Goal: Information Seeking & Learning: Learn about a topic

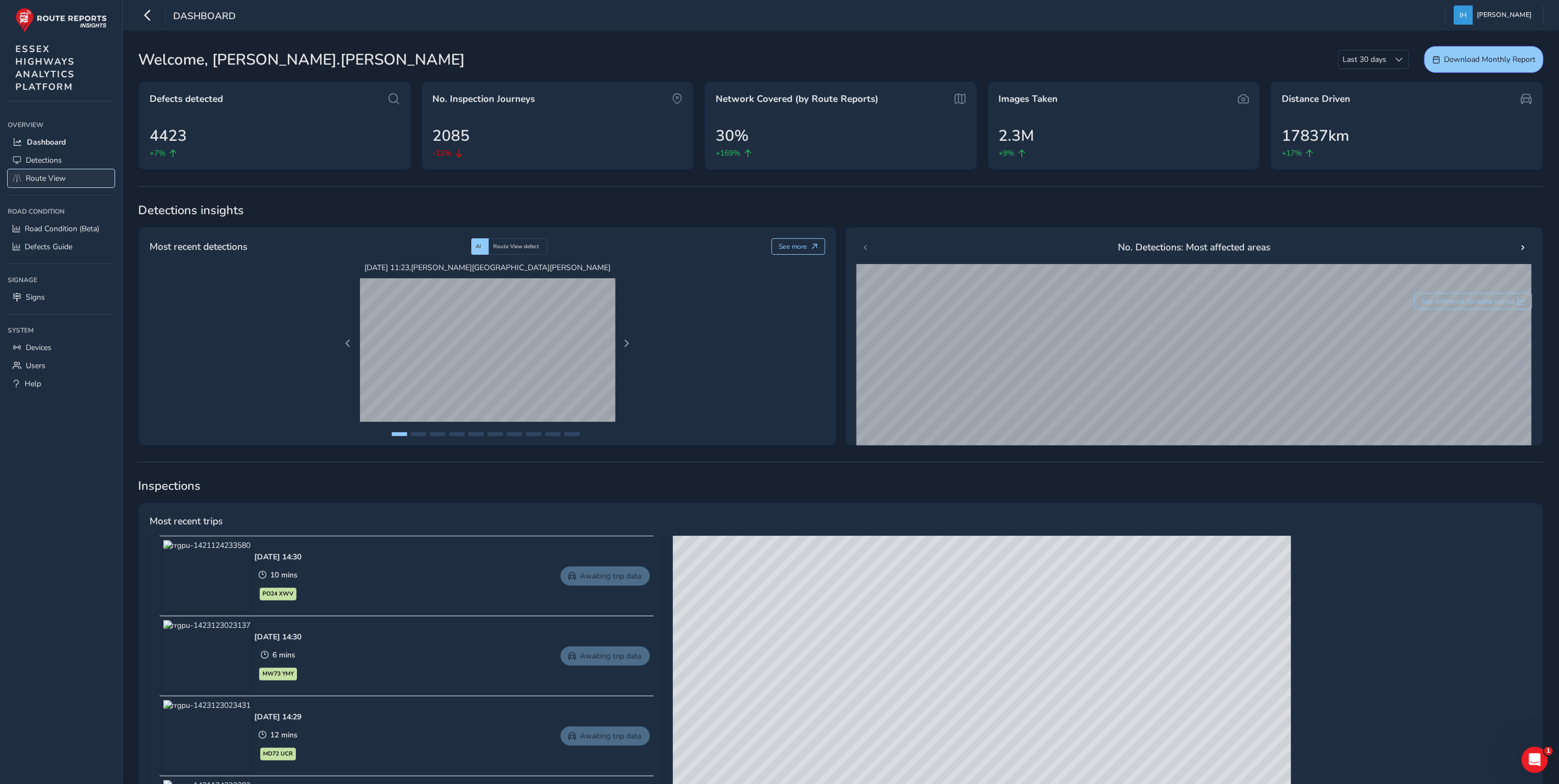
click at [46, 175] on span "Route View" at bounding box center [46, 178] width 40 height 11
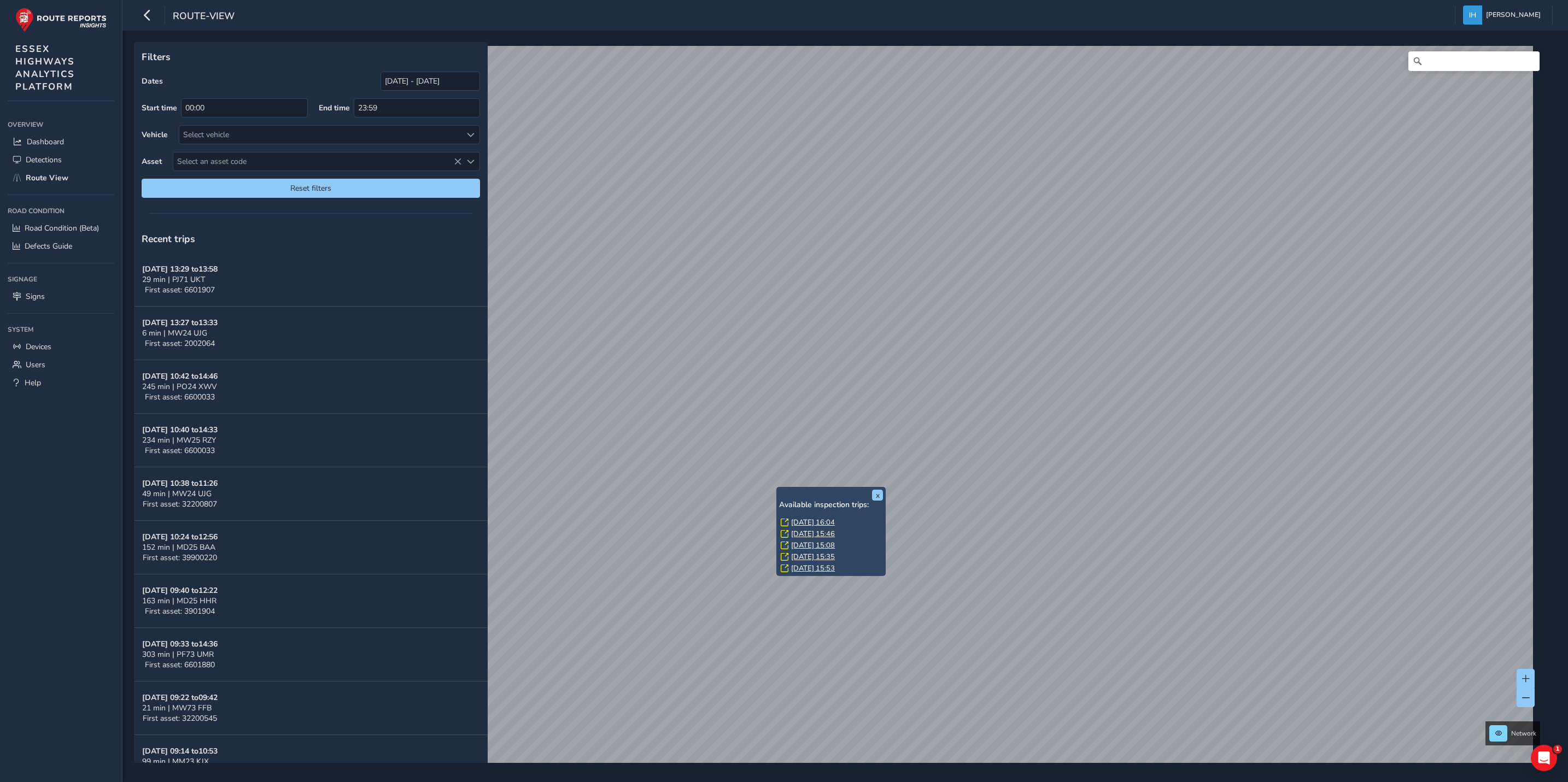
click at [806, 520] on link "[DATE] 16:04" at bounding box center [813, 523] width 44 height 10
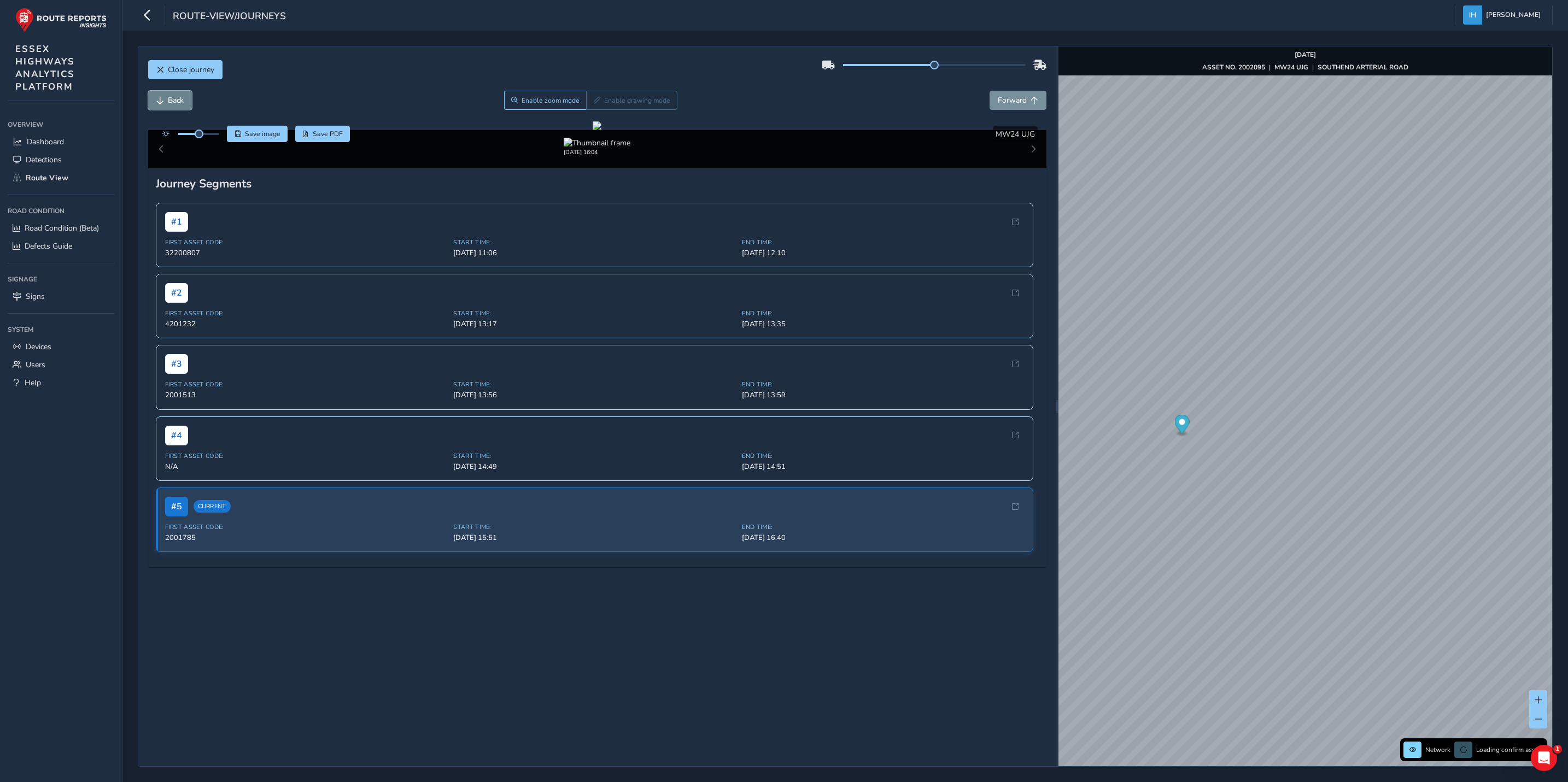
click at [171, 105] on span "Back" at bounding box center [176, 100] width 16 height 10
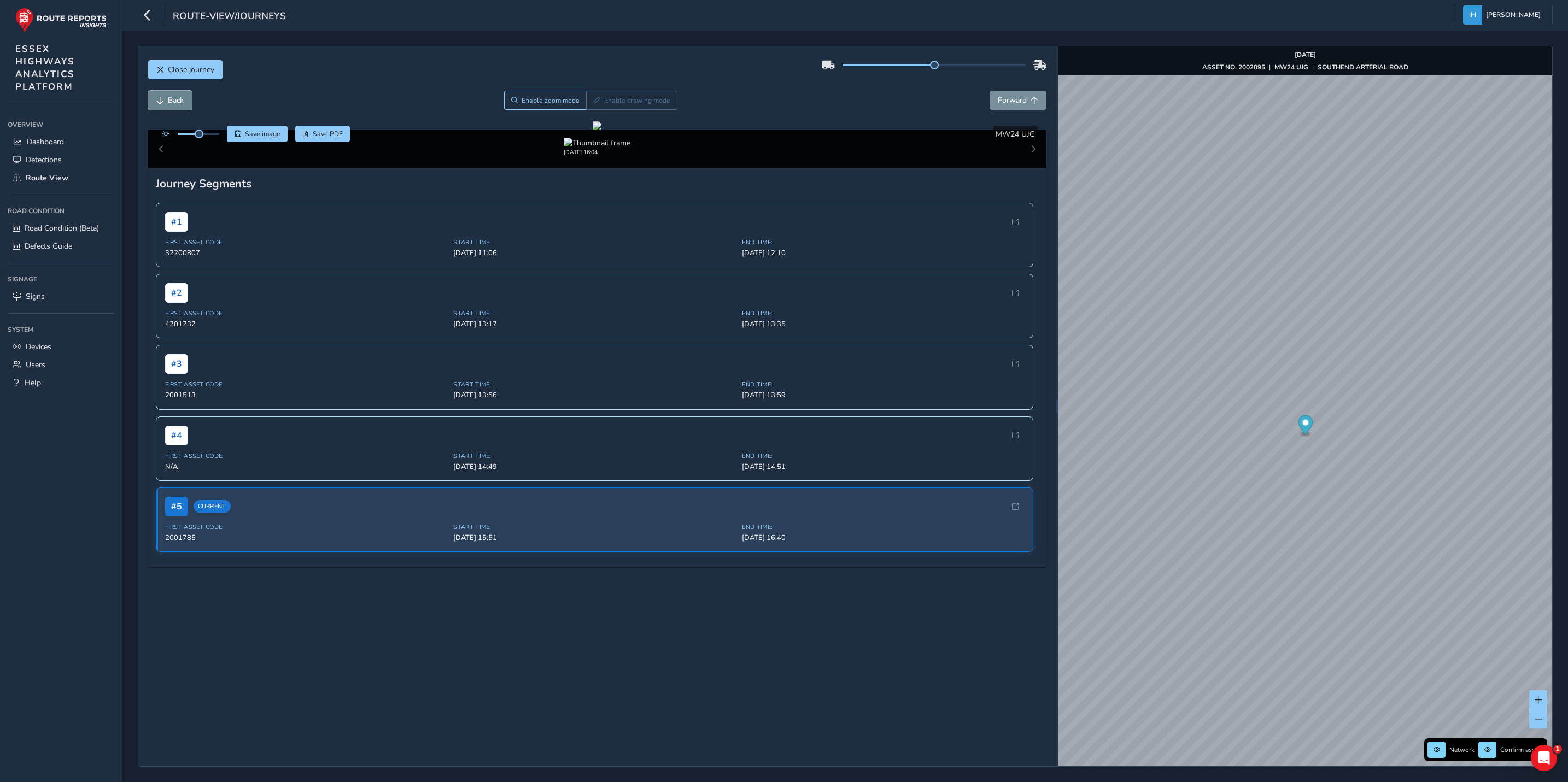
click at [171, 105] on span "Back" at bounding box center [176, 100] width 16 height 10
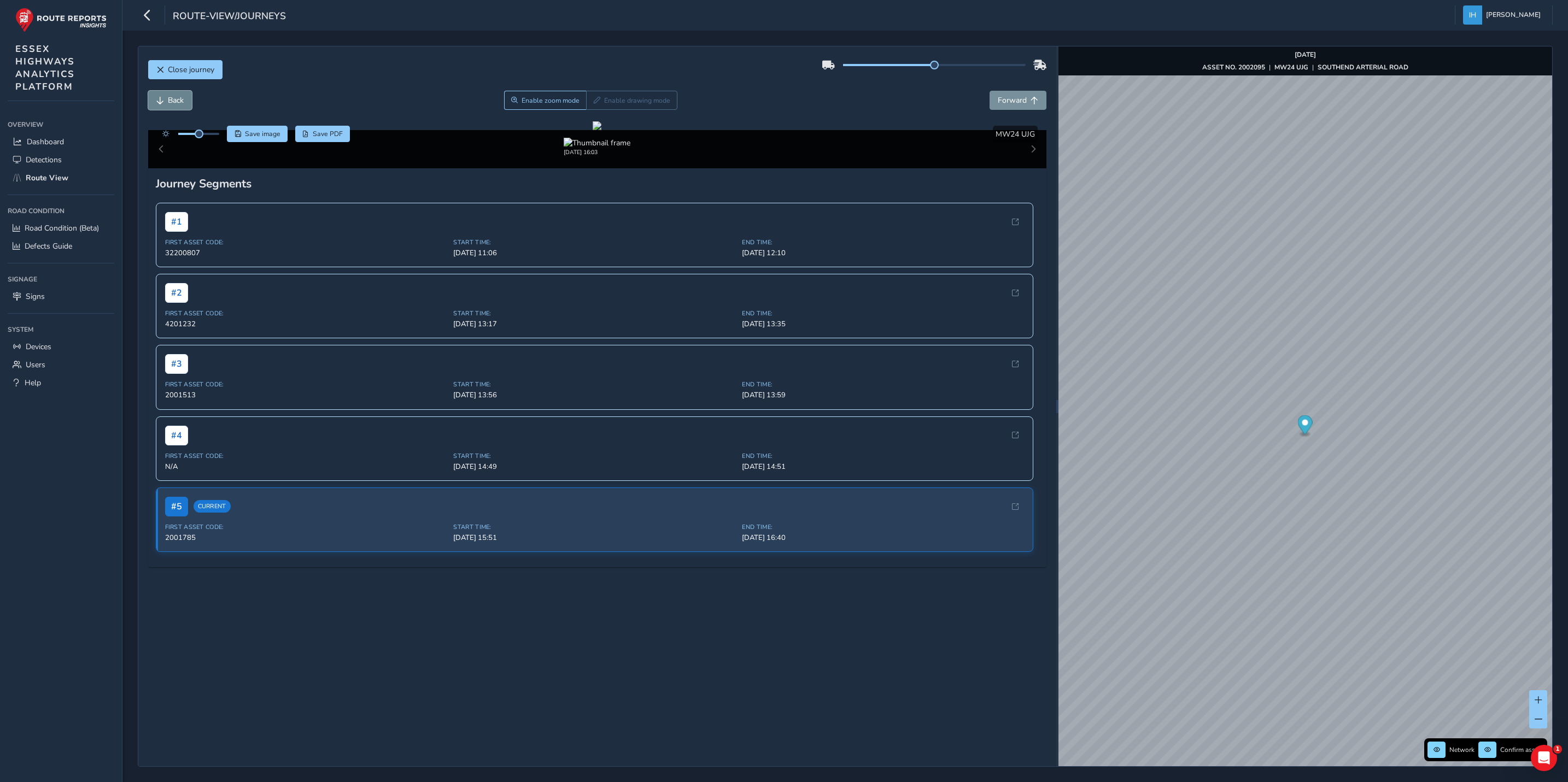
click at [171, 105] on span "Back" at bounding box center [176, 100] width 16 height 10
click at [172, 105] on span "Back" at bounding box center [176, 100] width 16 height 10
click at [187, 70] on span "Close journey" at bounding box center [191, 70] width 46 height 10
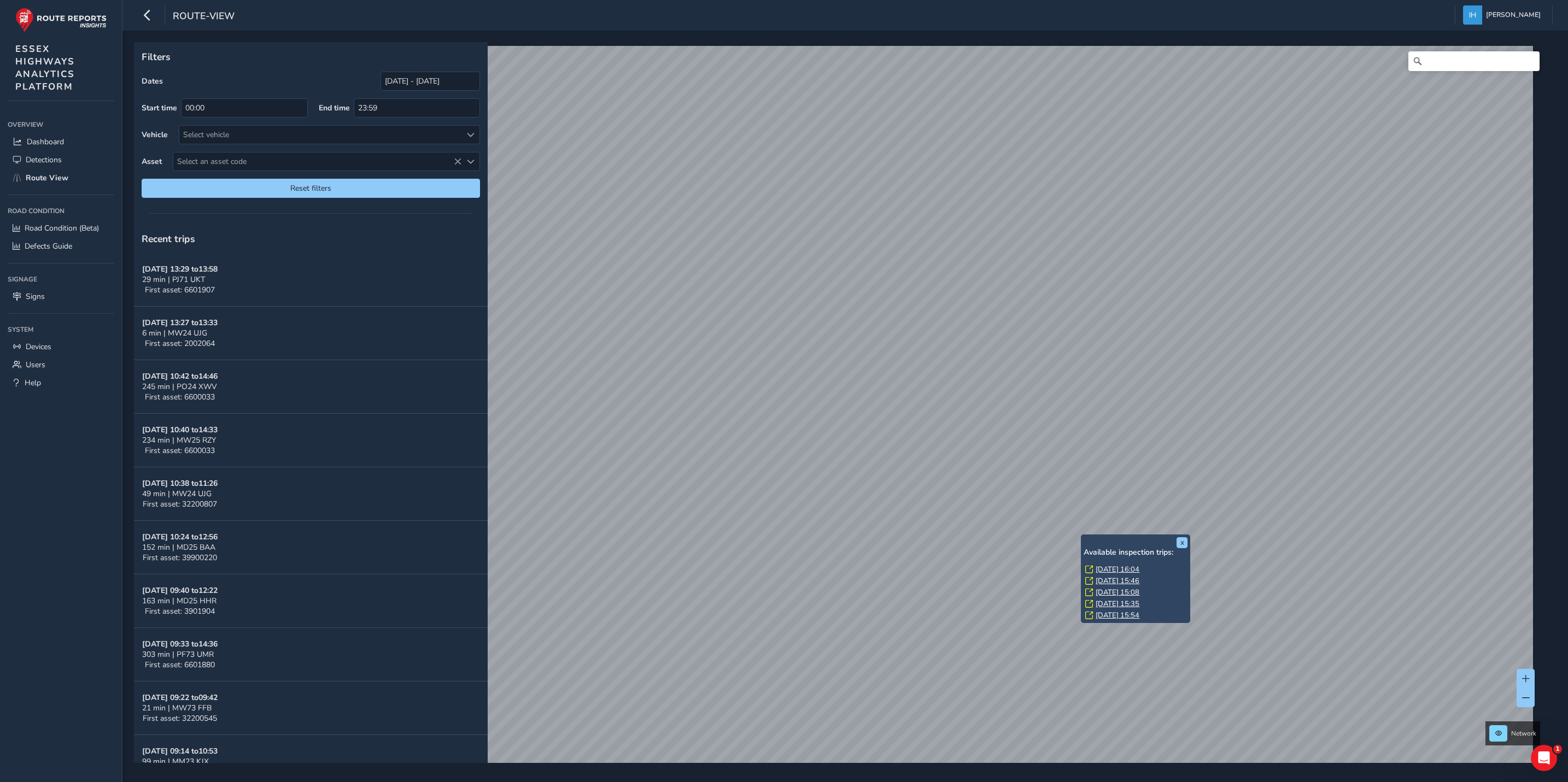
click at [1109, 571] on link "[DATE] 16:04" at bounding box center [1117, 569] width 44 height 10
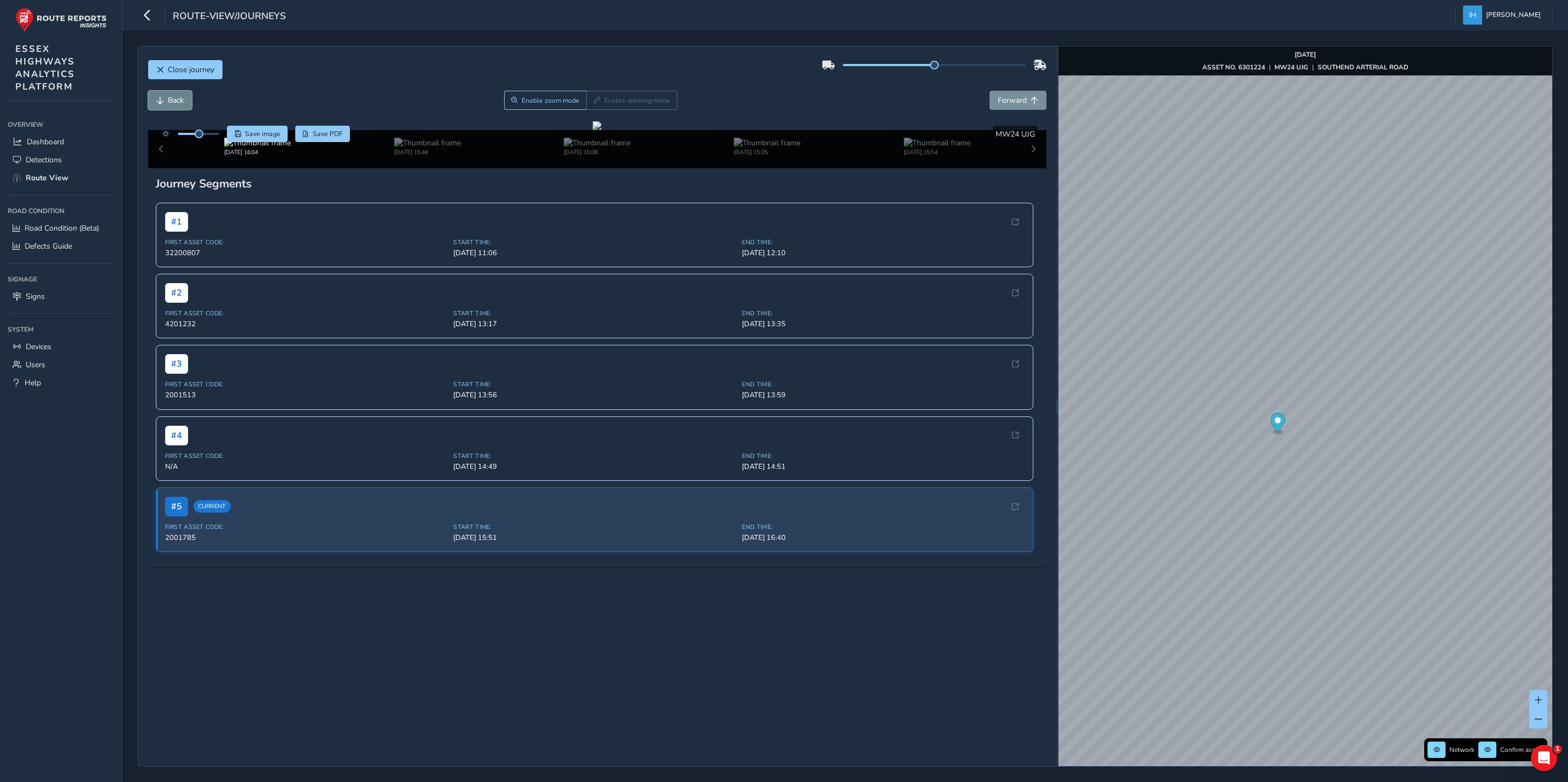
click at [171, 102] on span "Back" at bounding box center [176, 100] width 16 height 10
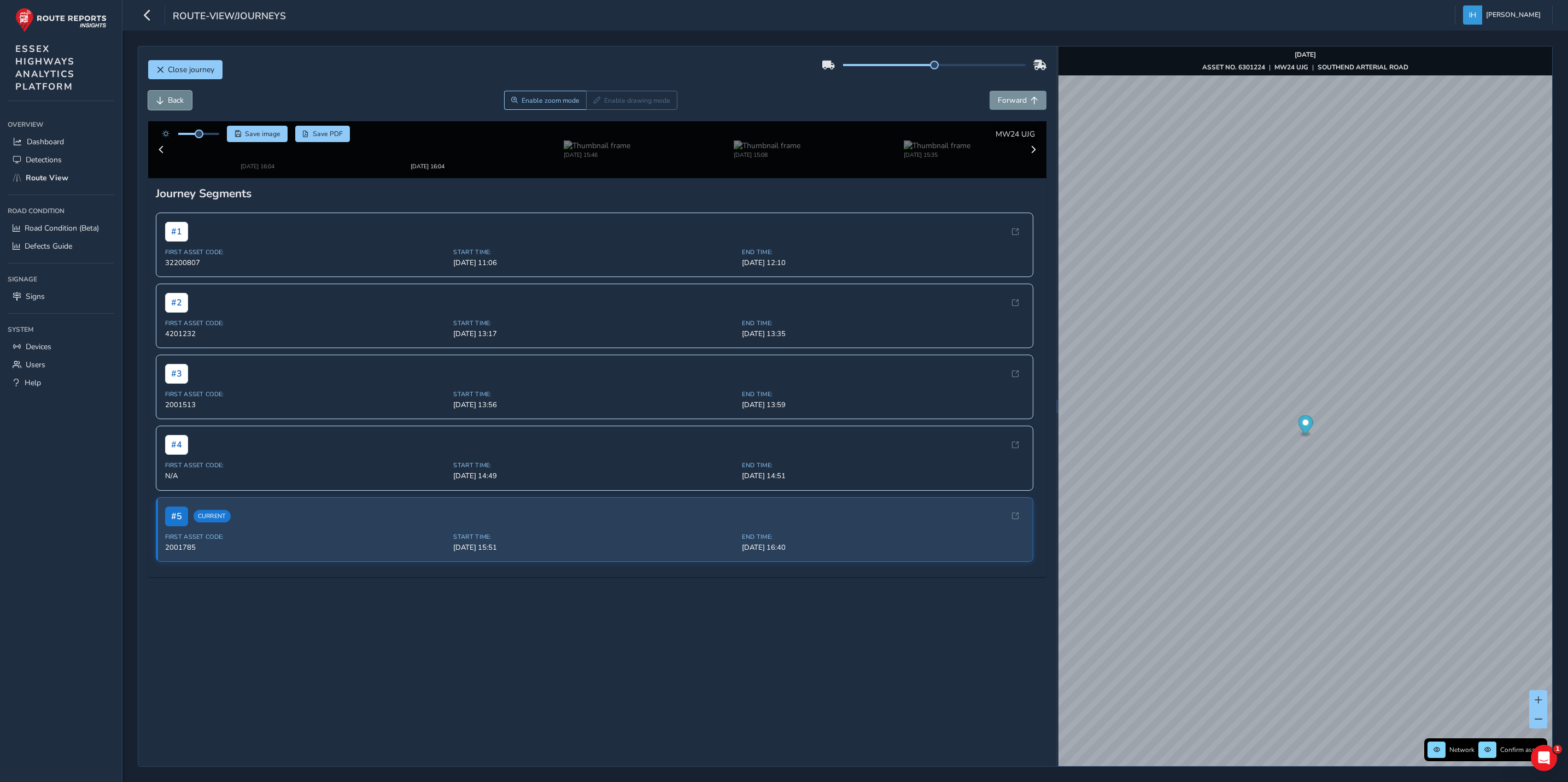
click at [171, 102] on span "Back" at bounding box center [176, 100] width 16 height 10
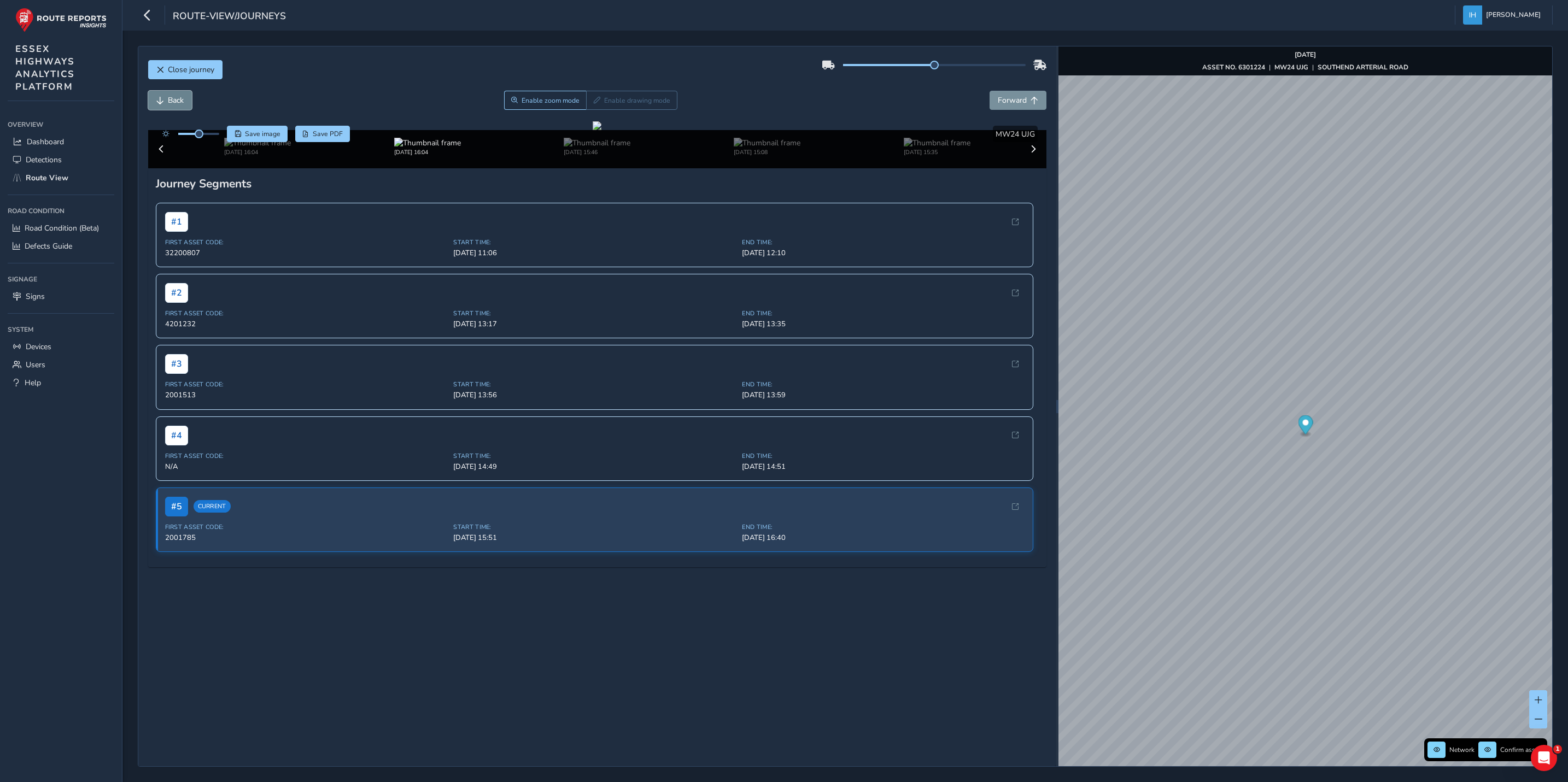
click at [171, 102] on span "Back" at bounding box center [176, 100] width 16 height 10
click at [1004, 102] on span "Forward" at bounding box center [1012, 100] width 29 height 10
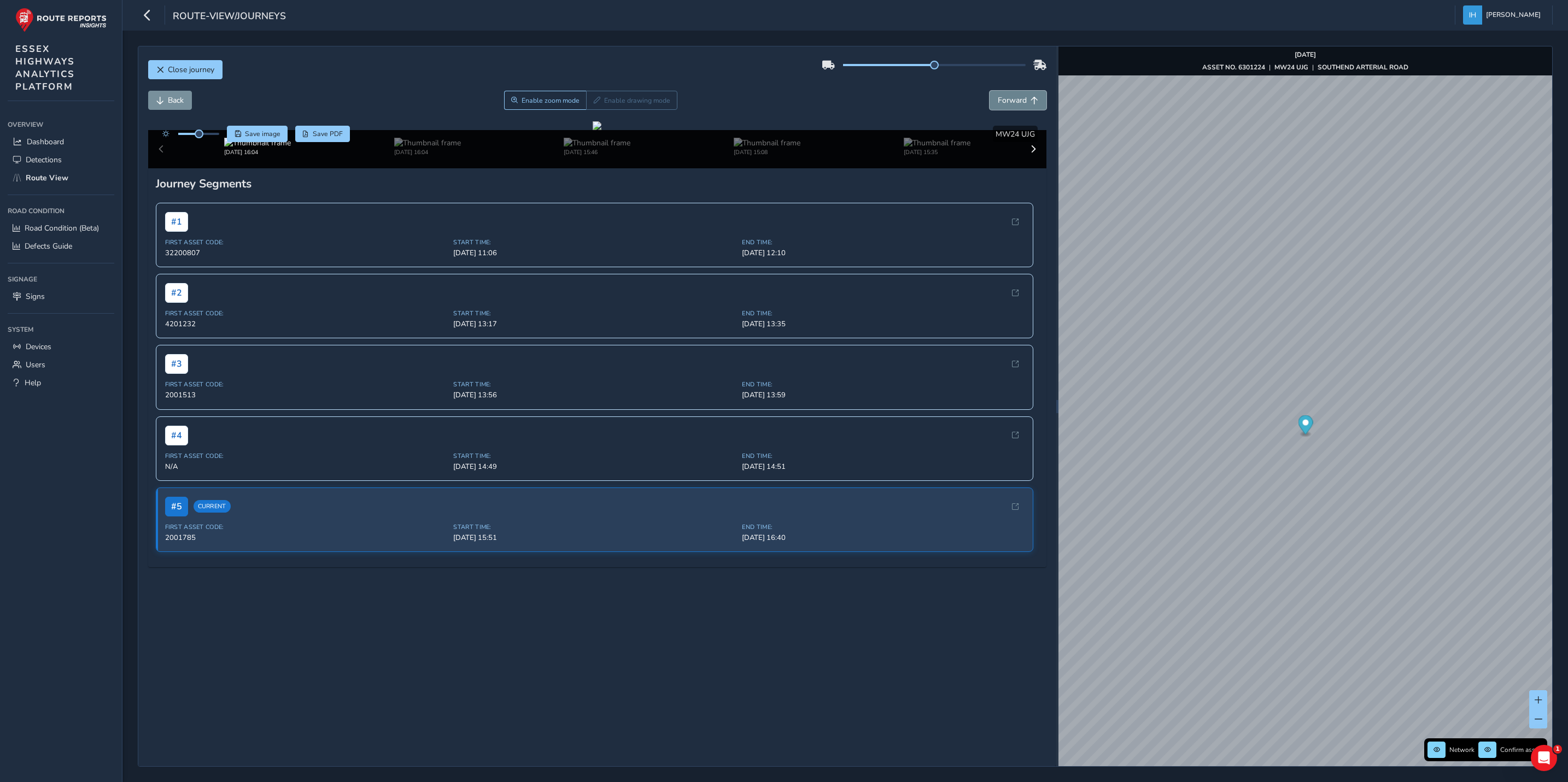
click at [1004, 102] on span "Forward" at bounding box center [1012, 100] width 29 height 10
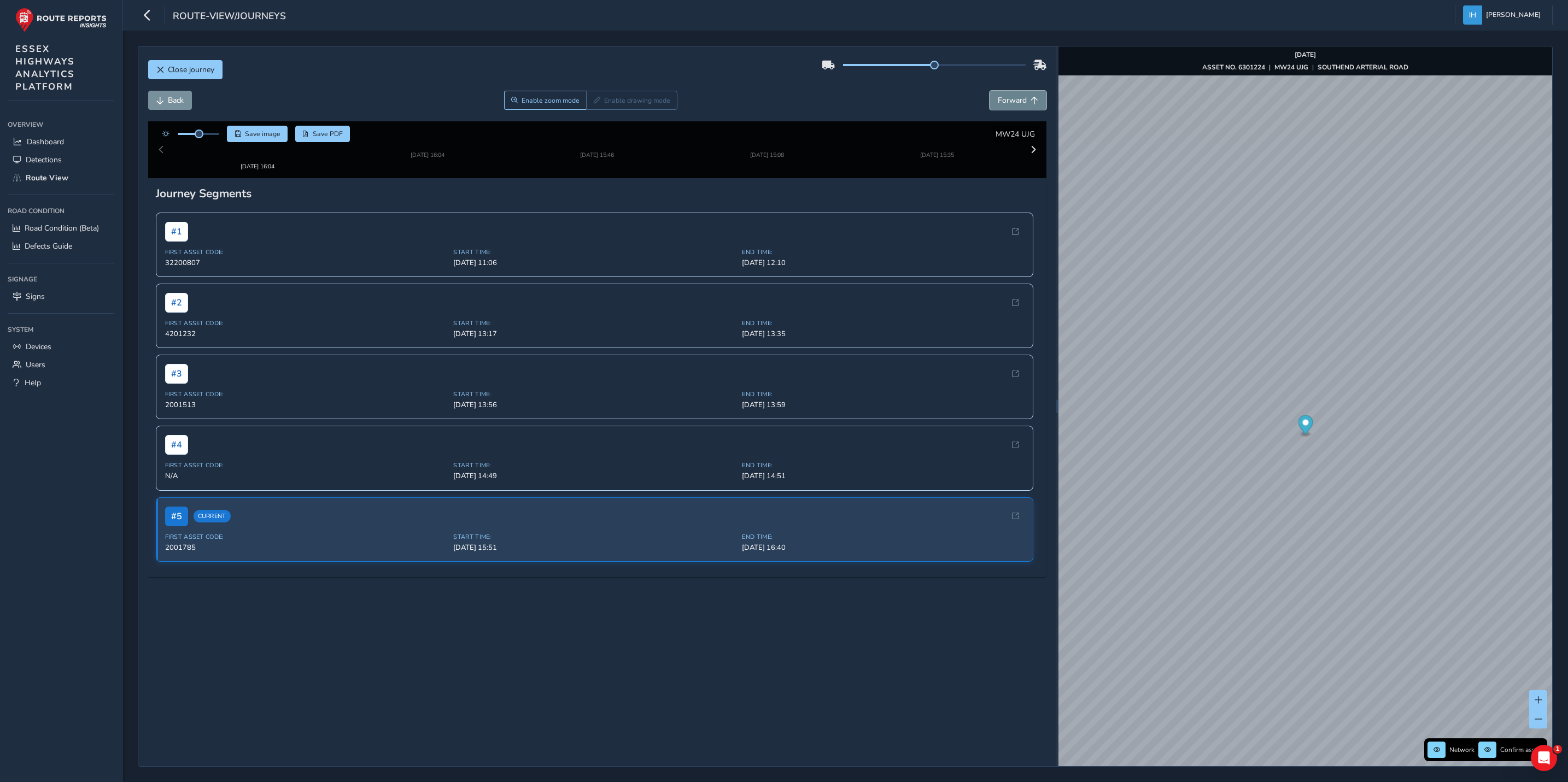
click at [1004, 102] on span "Forward" at bounding box center [1012, 100] width 29 height 10
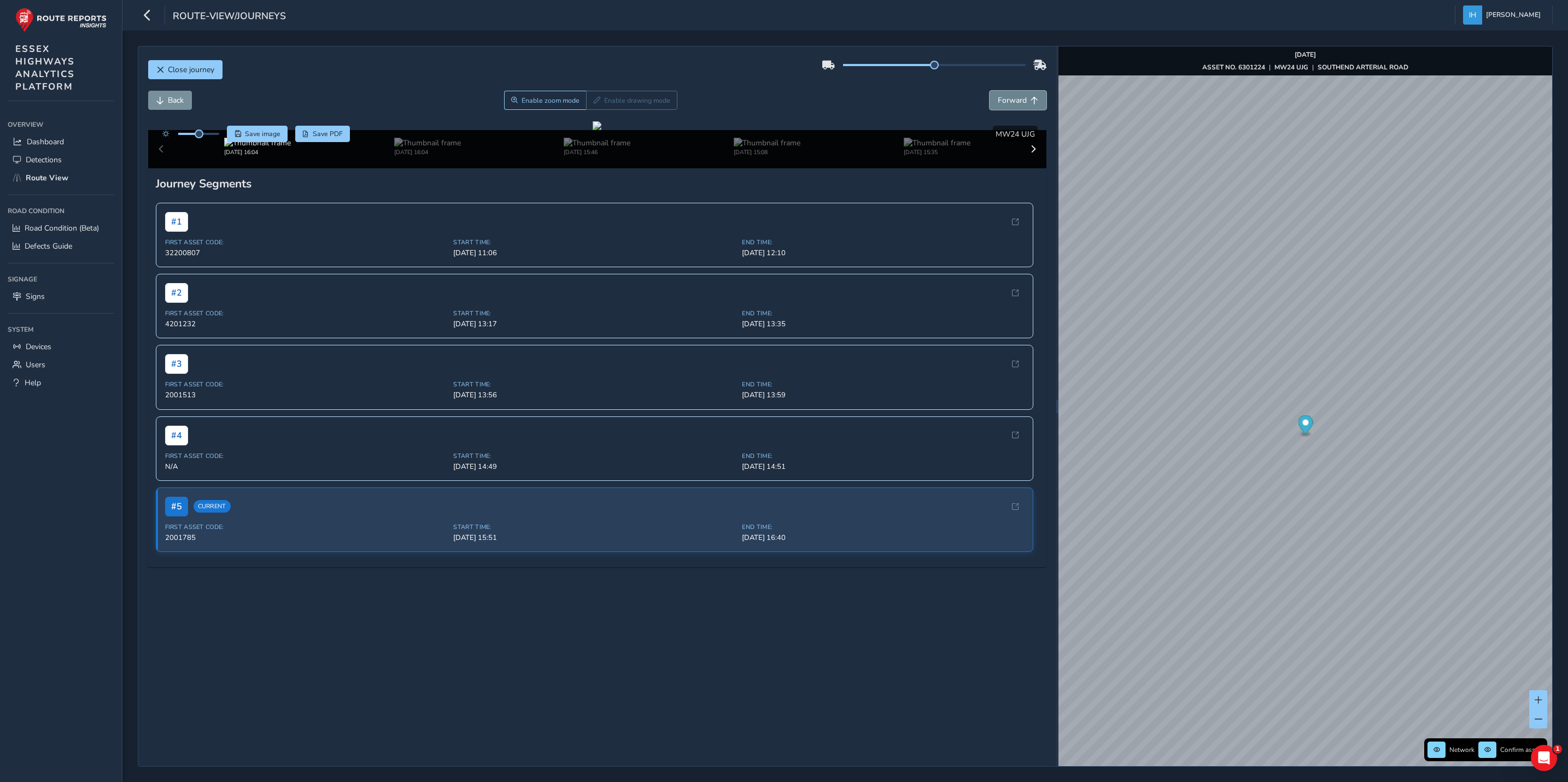
click at [1004, 102] on span "Forward" at bounding box center [1012, 100] width 29 height 10
